Goal: Find contact information: Find contact information

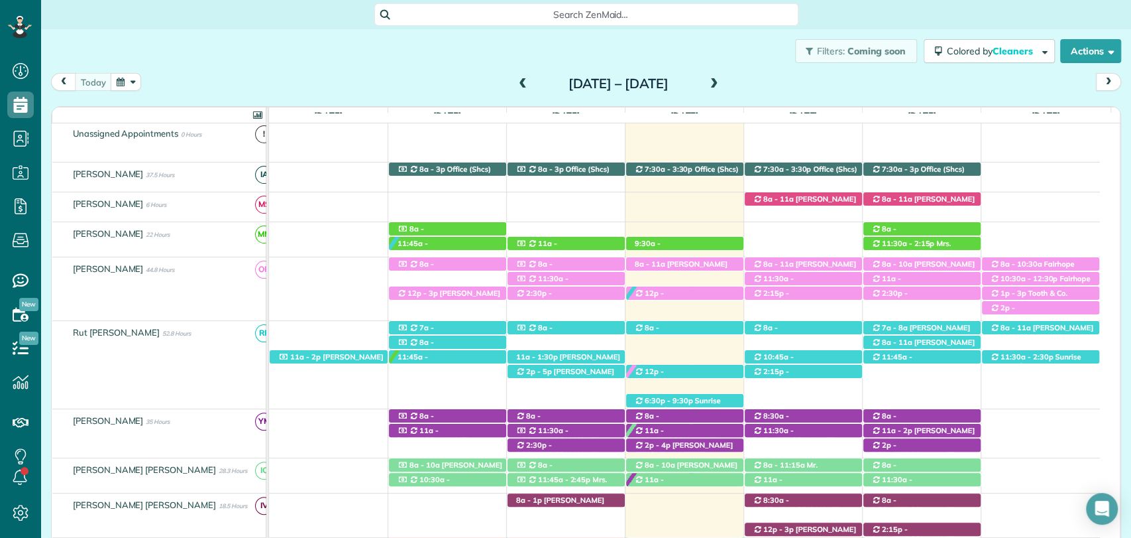
scroll to position [151, 0]
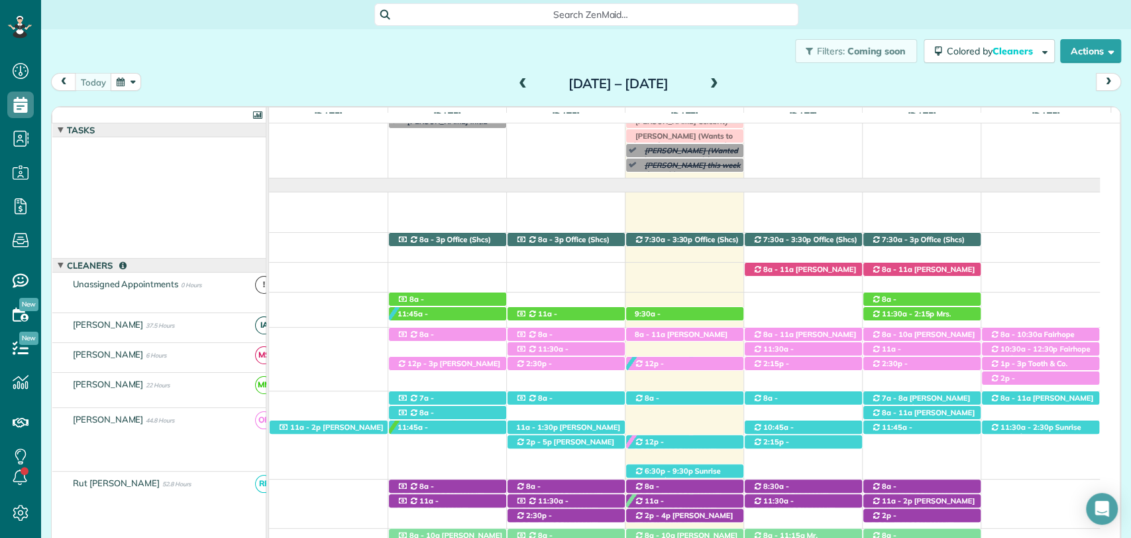
scroll to position [80, 0]
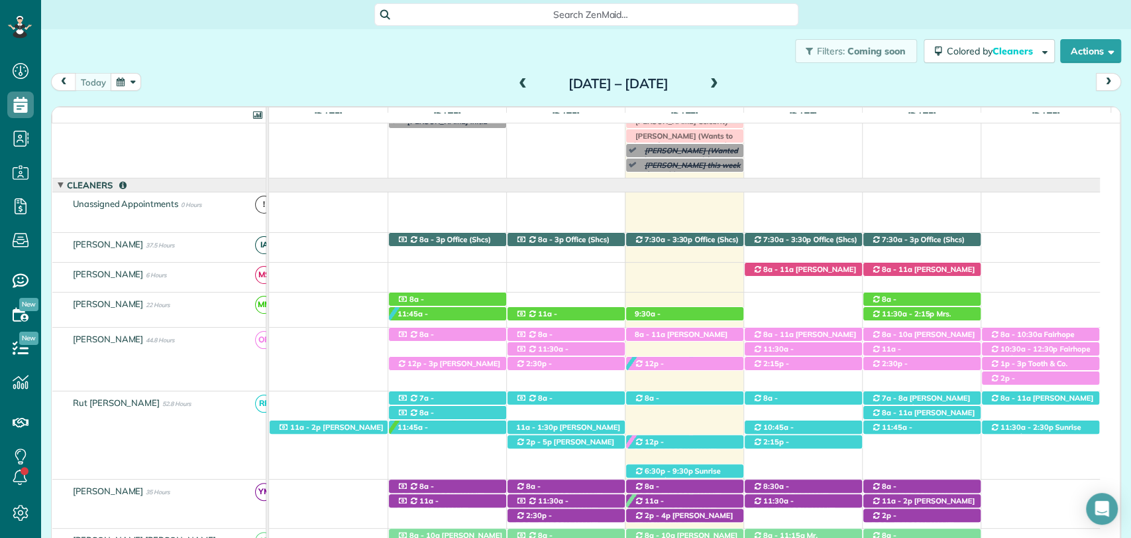
click at [410, 57] on div "Filters: Coming soon Colored by Cleaners Color by Cleaner Color by Team Color b…" at bounding box center [586, 51] width 1090 height 44
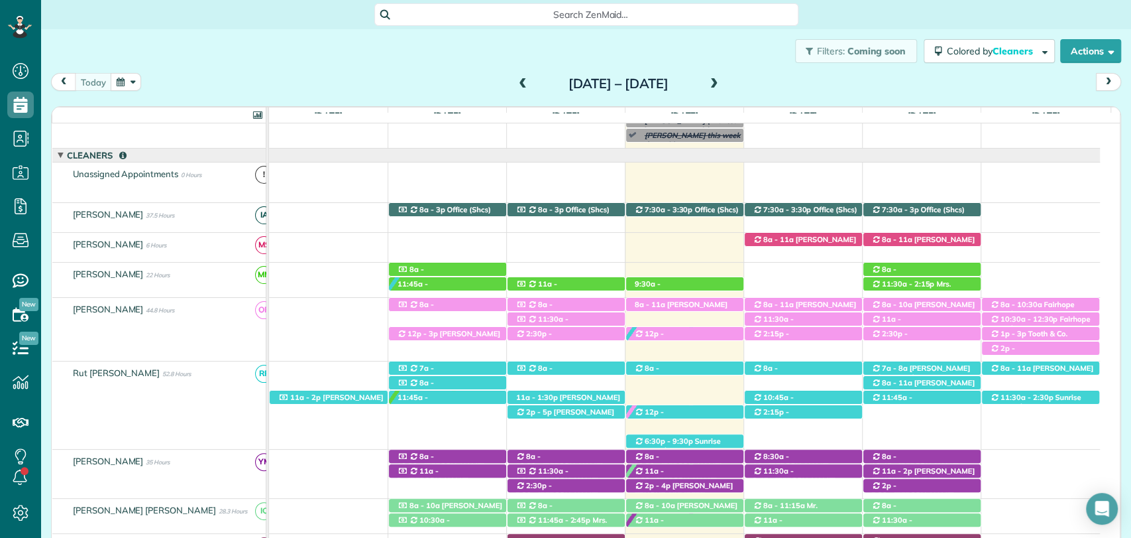
scroll to position [109, 0]
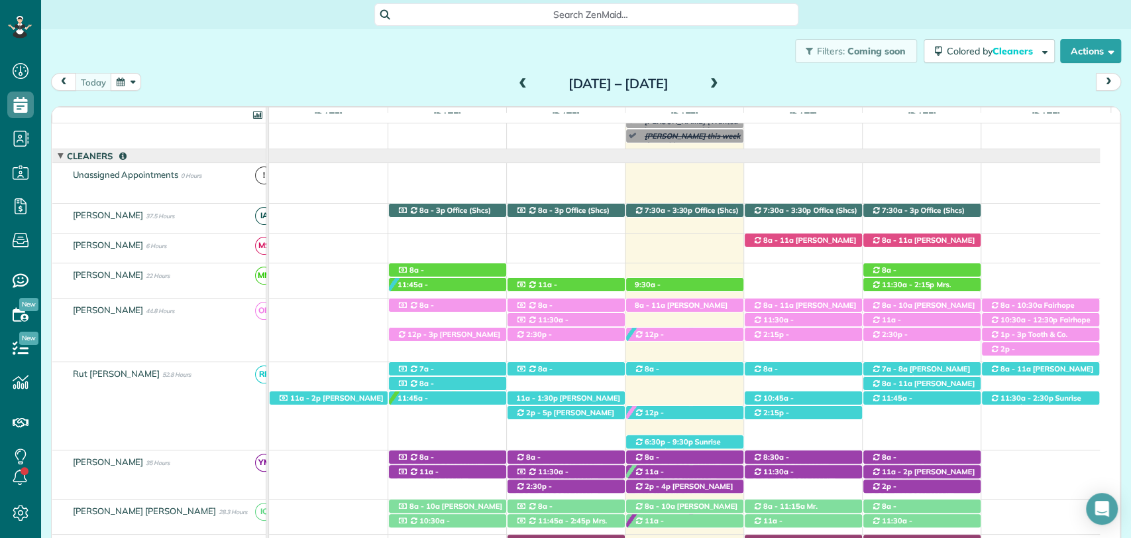
click at [433, 40] on div "Filters: Coming soon Colored by Cleaners Color by Cleaner Color by Team Color b…" at bounding box center [586, 51] width 1090 height 44
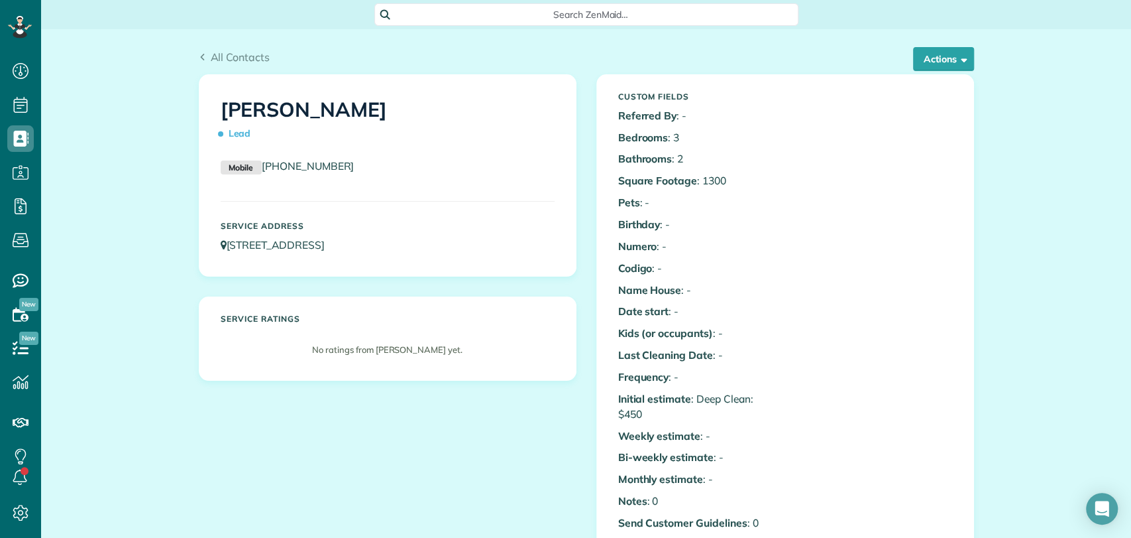
scroll to position [5, 5]
click at [460, 13] on span "Search ZenMaid…" at bounding box center [591, 14] width 403 height 13
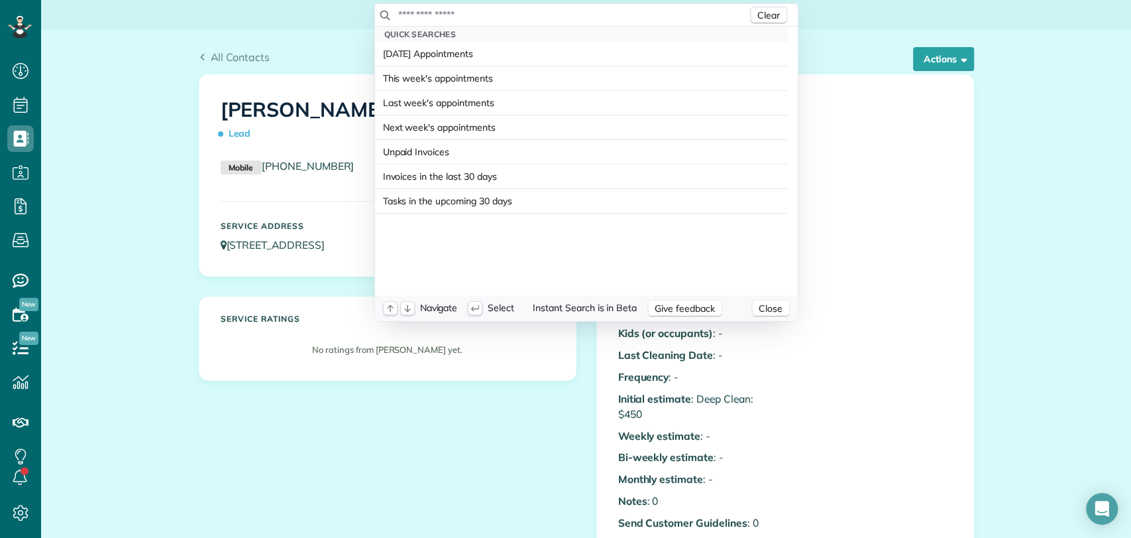
click at [460, 13] on input "text" at bounding box center [573, 14] width 350 height 13
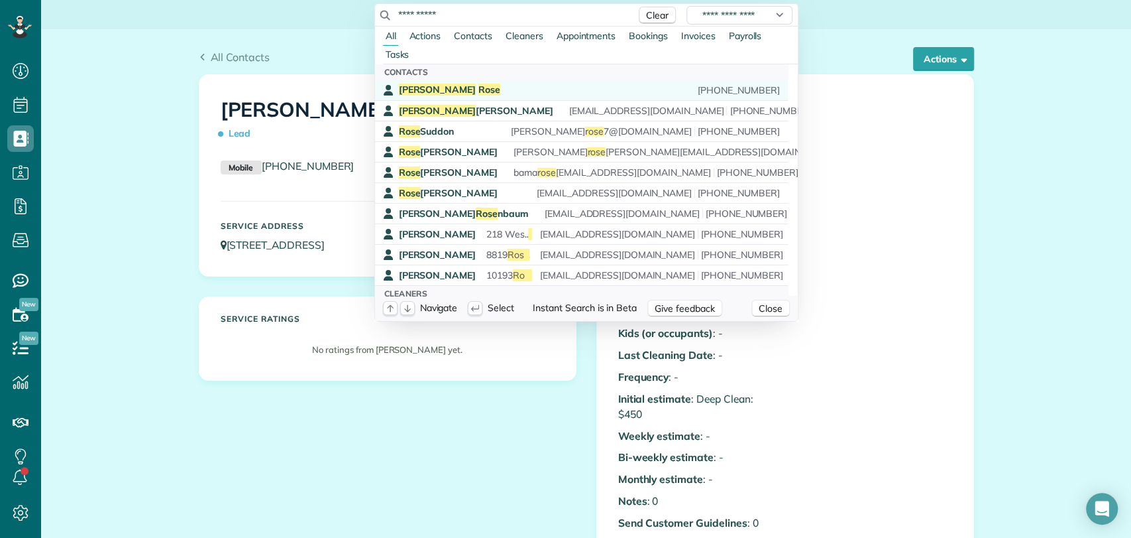
type input "**********"
click at [479, 86] on span "Rose" at bounding box center [490, 90] width 22 height 12
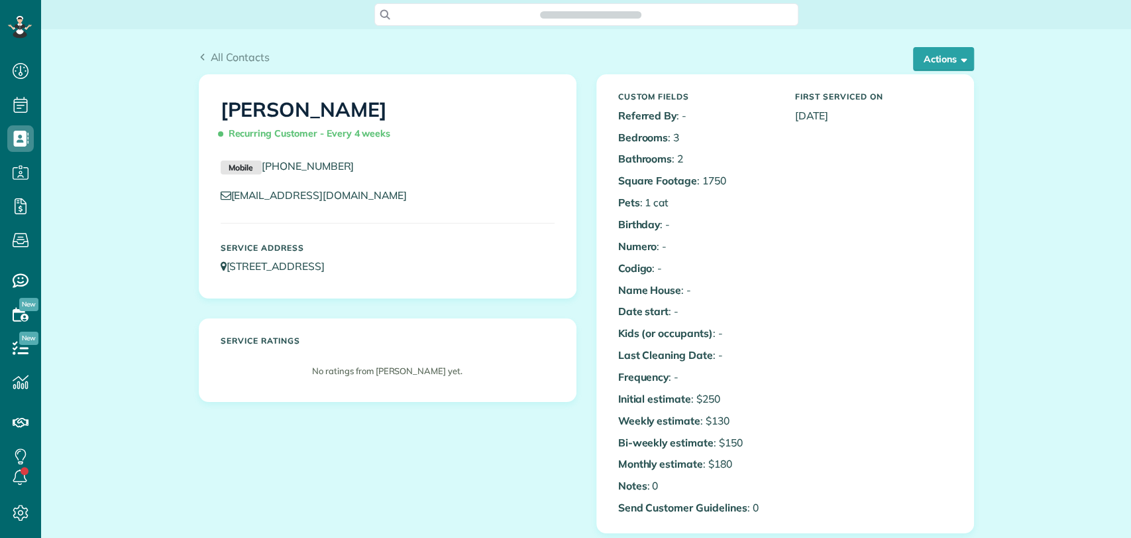
scroll to position [5, 5]
drag, startPoint x: 350, startPoint y: 166, endPoint x: 254, endPoint y: 164, distance: 96.1
click at [254, 164] on p "Mobile (251) 599-4553" at bounding box center [388, 166] width 334 height 16
copy link "(251) 599-4553"
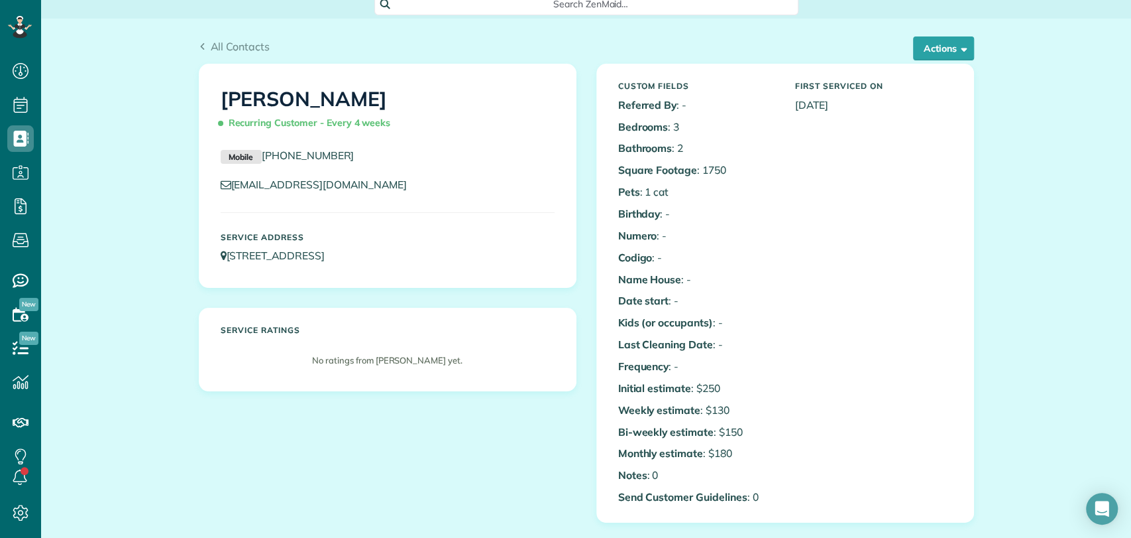
scroll to position [11, 0]
